Goal: Information Seeking & Learning: Learn about a topic

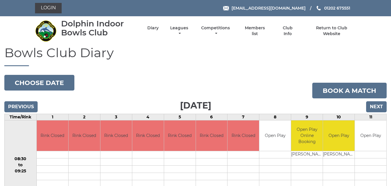
drag, startPoint x: 388, startPoint y: 23, endPoint x: 393, endPoint y: 27, distance: 5.4
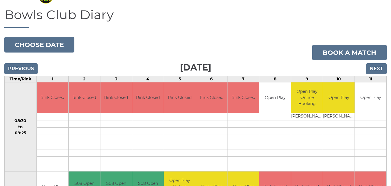
scroll to position [39, 0]
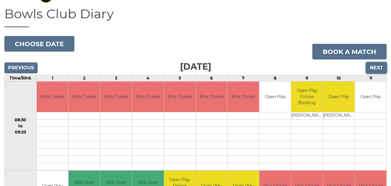
click at [380, 67] on input "Next" at bounding box center [377, 67] width 21 height 11
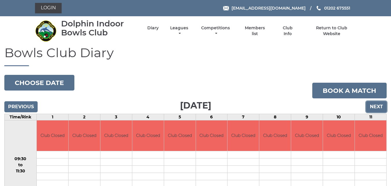
click at [381, 105] on input "Next" at bounding box center [377, 106] width 21 height 11
click at [381, 106] on input "Next" at bounding box center [377, 106] width 21 height 11
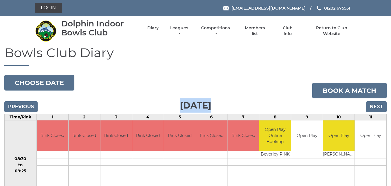
drag, startPoint x: 371, startPoint y: 58, endPoint x: 130, endPoint y: 100, distance: 245.2
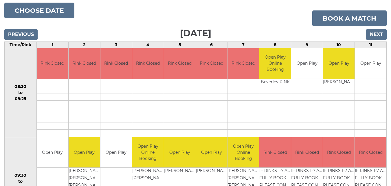
scroll to position [73, 0]
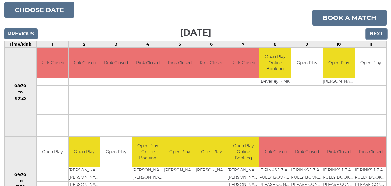
click at [378, 36] on input "Next" at bounding box center [377, 33] width 21 height 11
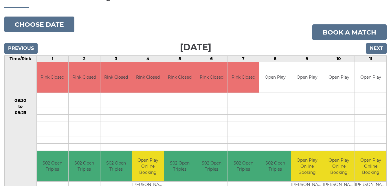
scroll to position [56, 0]
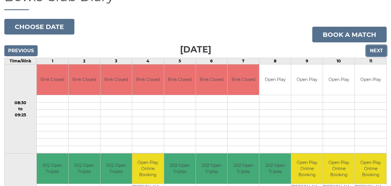
click at [385, 48] on input "Next" at bounding box center [377, 50] width 21 height 11
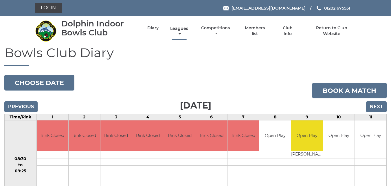
click at [176, 29] on link "Leagues" at bounding box center [179, 31] width 21 height 11
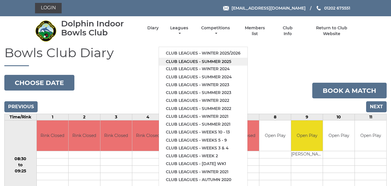
click at [186, 59] on link "Club leagues - Summer 2025" at bounding box center [203, 62] width 89 height 8
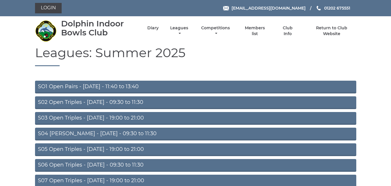
click at [186, 59] on h1 "Leagues: Summer 2025" at bounding box center [196, 55] width 322 height 21
click at [144, 116] on link "S03 Open Triples - Tuesday - 19:00 to 21:00" at bounding box center [196, 118] width 322 height 13
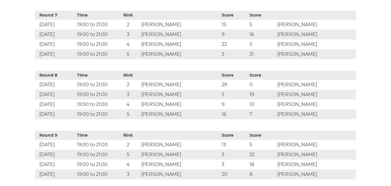
scroll to position [609, 0]
